Goal: Find specific page/section: Find specific page/section

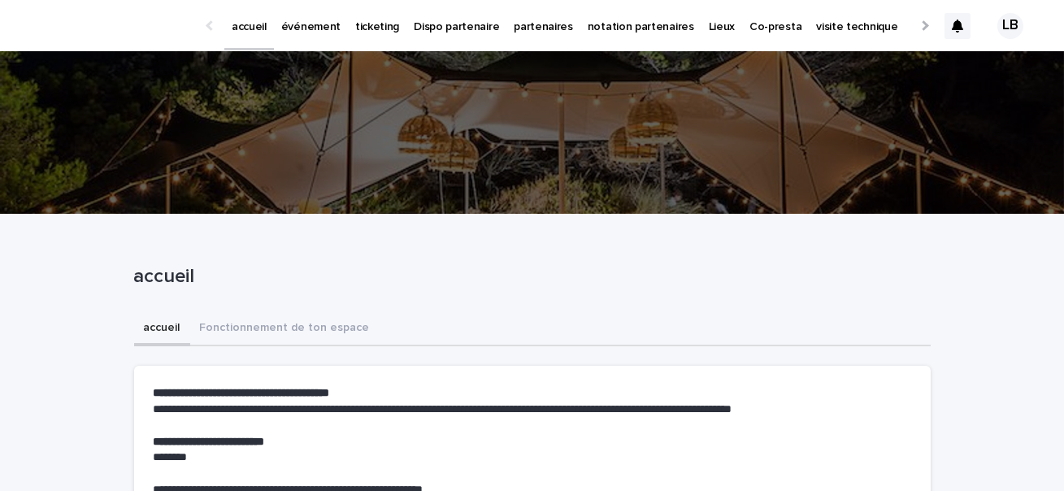
click at [298, 24] on p "événement" at bounding box center [310, 17] width 59 height 34
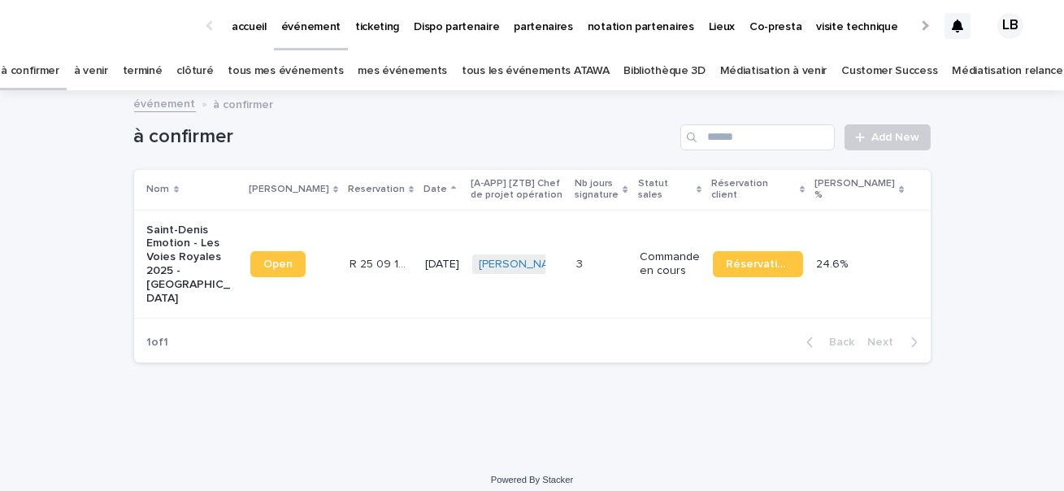
click at [254, 27] on p "accueil" at bounding box center [249, 17] width 35 height 34
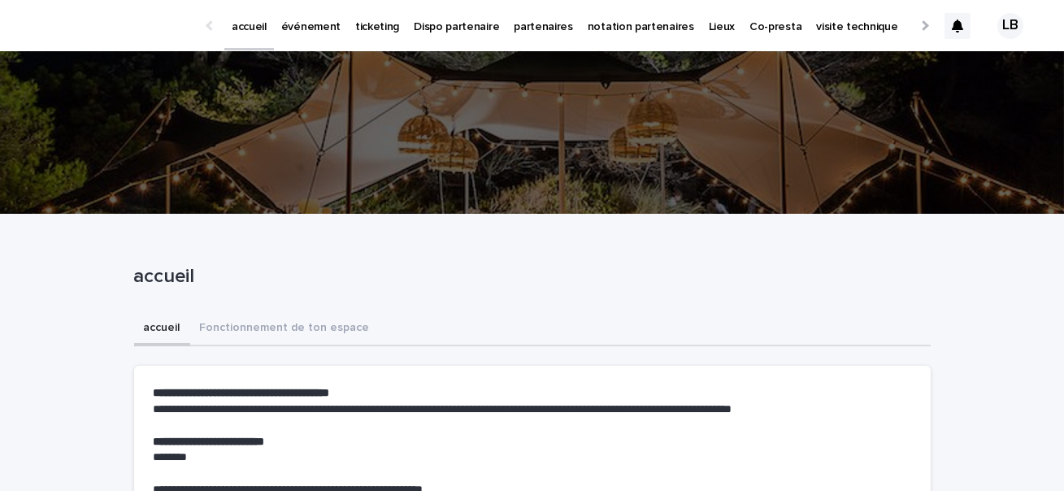
click at [318, 36] on link "événement" at bounding box center [311, 25] width 74 height 50
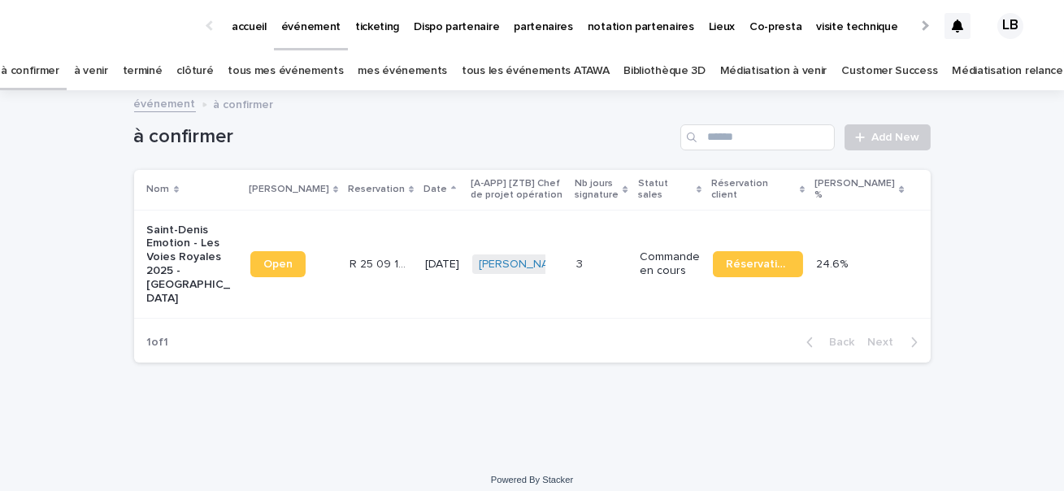
click at [256, 25] on p "accueil" at bounding box center [249, 17] width 35 height 34
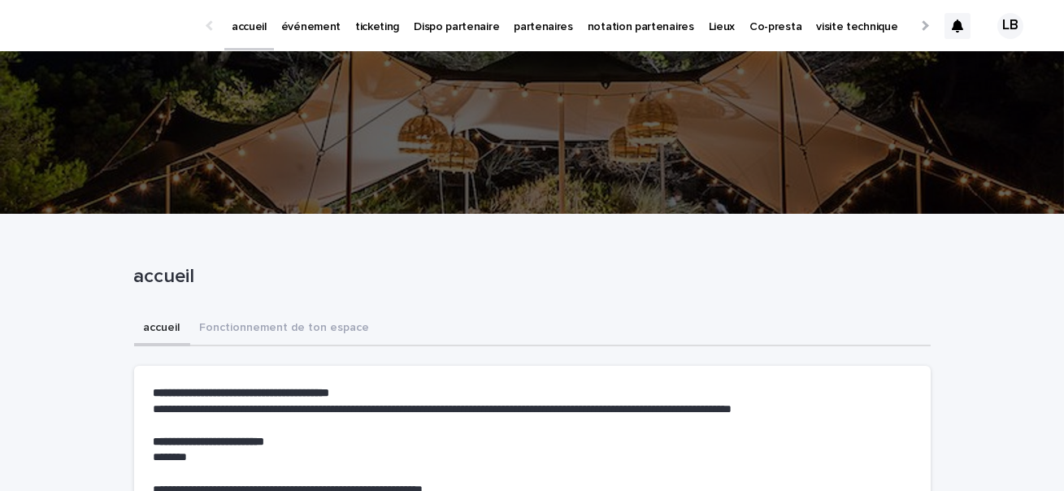
click at [308, 14] on p "événement" at bounding box center [310, 17] width 59 height 34
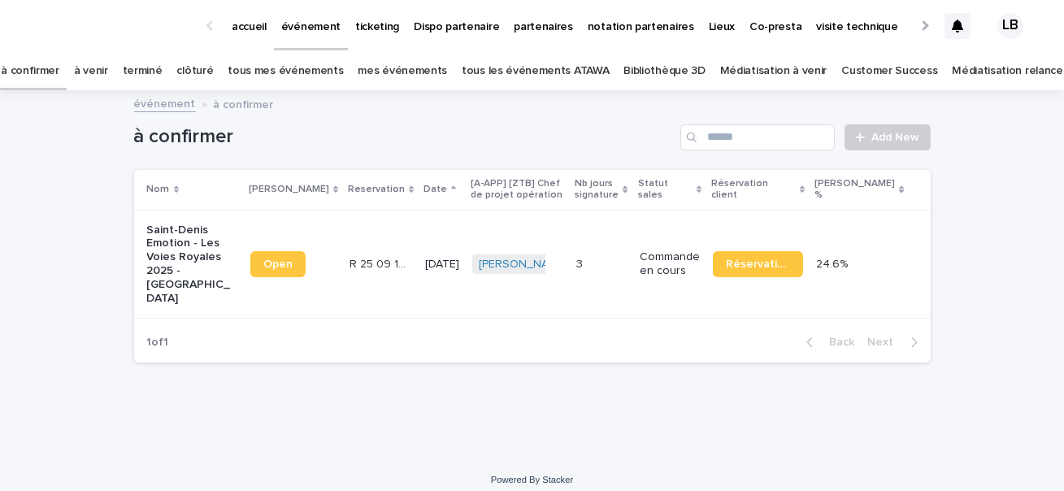
click at [108, 68] on link "à venir" at bounding box center [91, 71] width 34 height 38
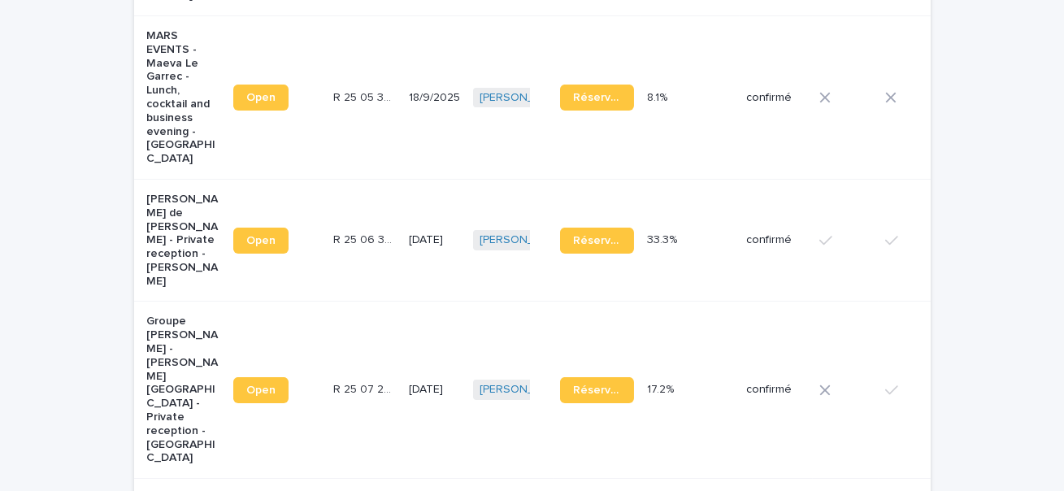
scroll to position [498, 0]
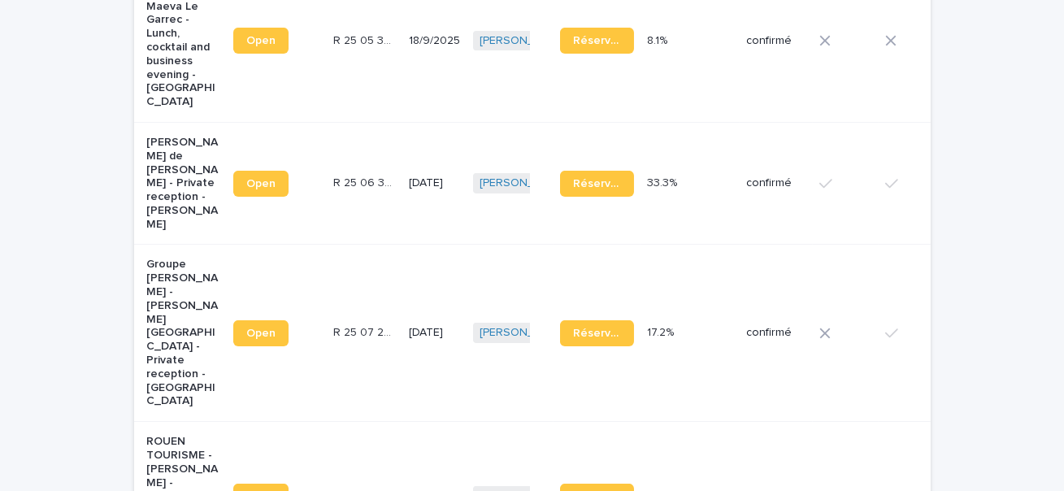
click at [350, 268] on td "R 25 07 2315 R 25 07 2315" at bounding box center [365, 333] width 76 height 177
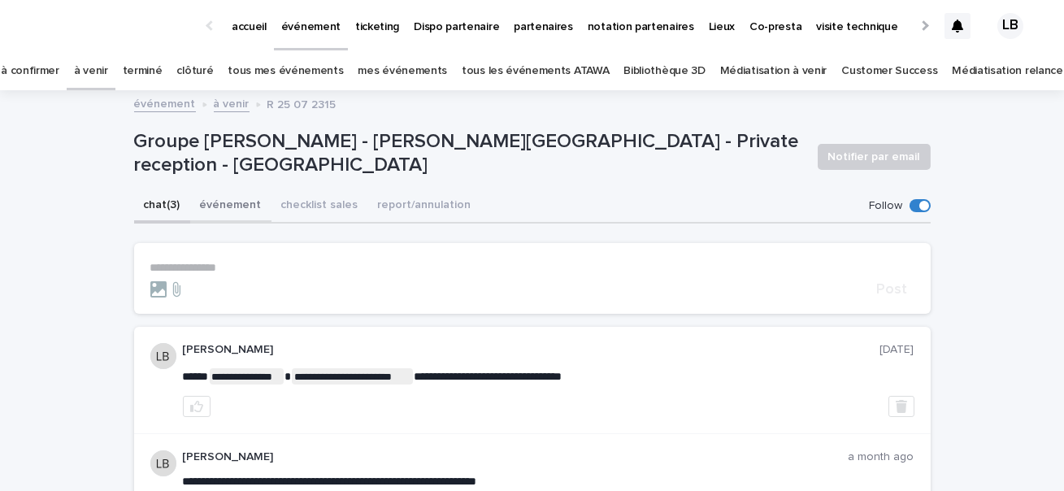
click at [232, 206] on button "événement" at bounding box center [230, 206] width 81 height 34
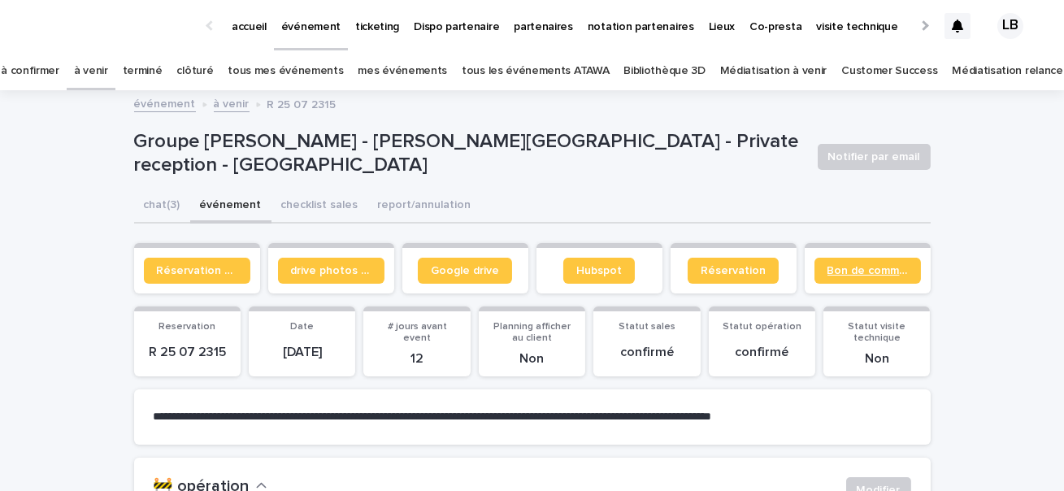
click at [852, 267] on span "Bon de commande" at bounding box center [868, 270] width 80 height 11
